Goal: Task Accomplishment & Management: Use online tool/utility

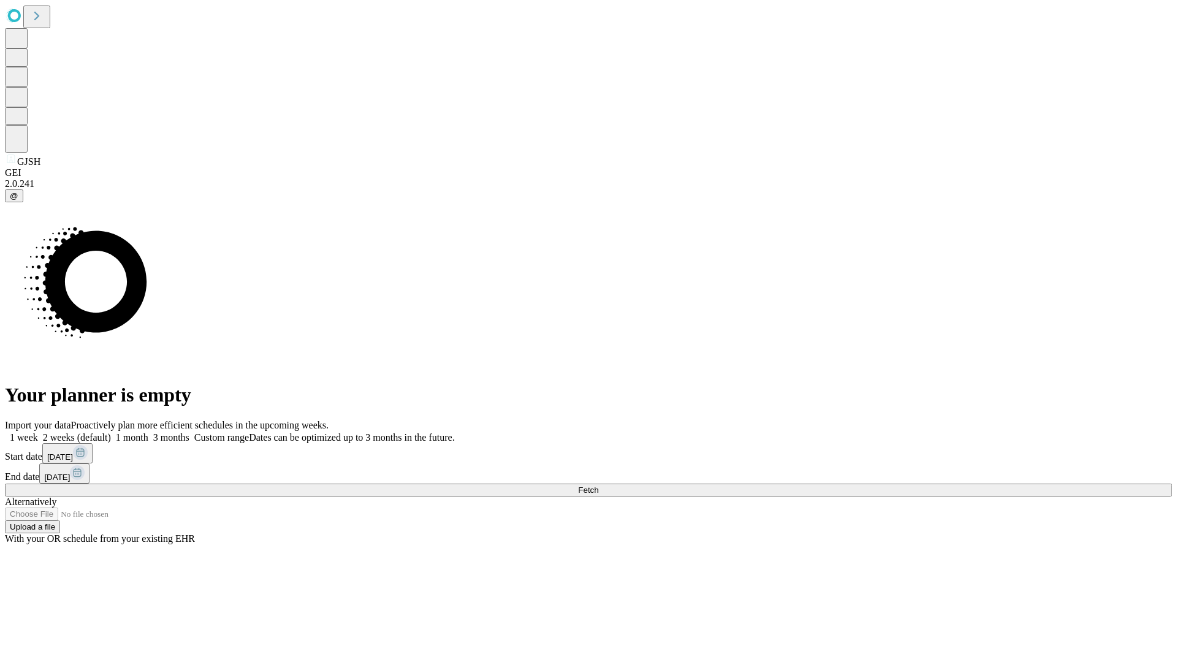
click at [599, 486] on span "Fetch" at bounding box center [588, 490] width 20 height 9
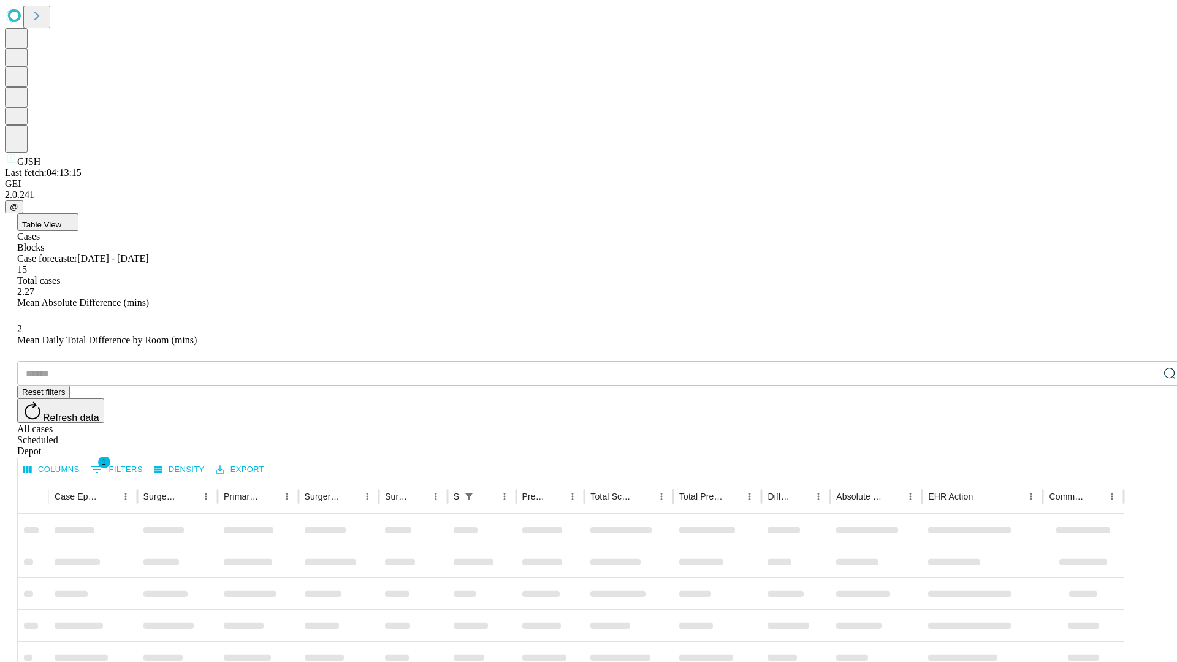
click at [1146, 446] on div "Depot" at bounding box center [601, 451] width 1168 height 11
